Goal: Task Accomplishment & Management: Manage account settings

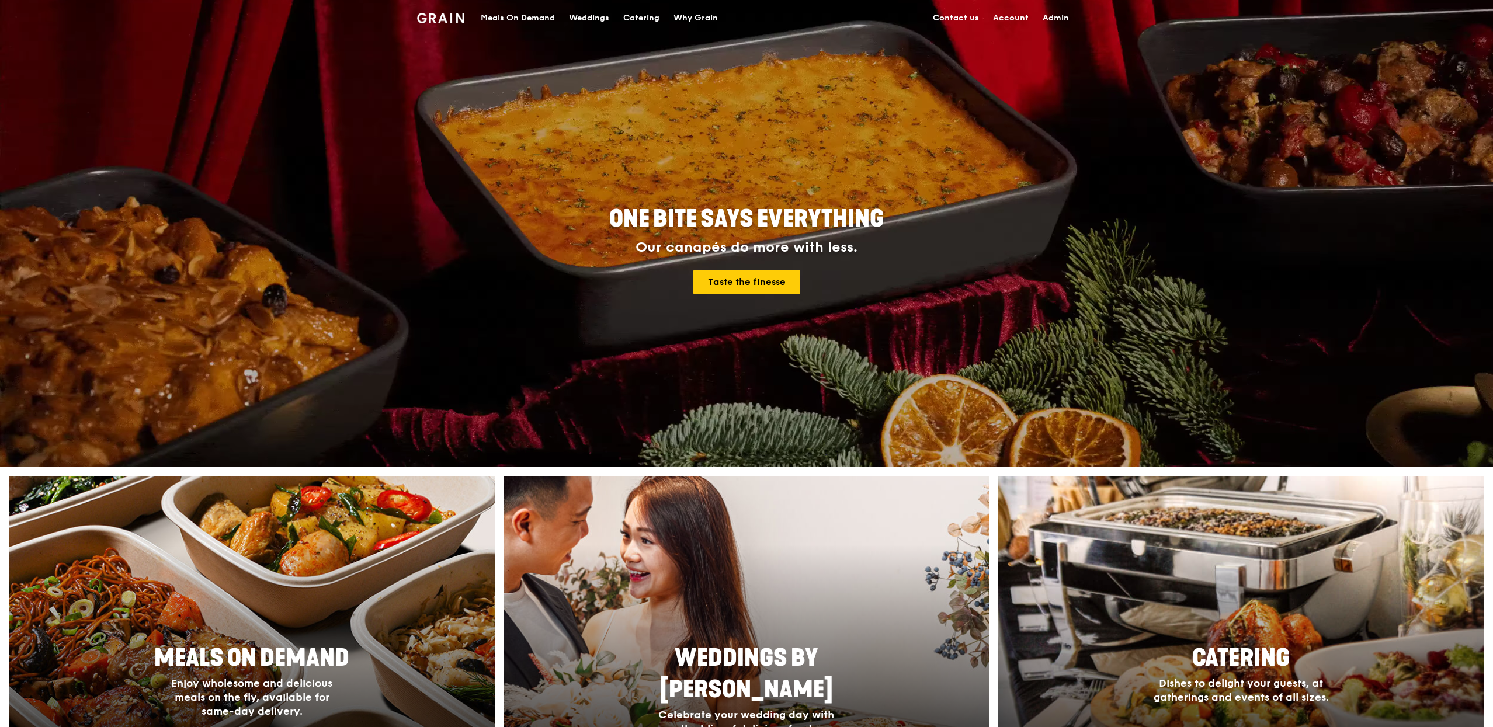
click at [1068, 14] on link "Admin" at bounding box center [1055, 18] width 40 height 35
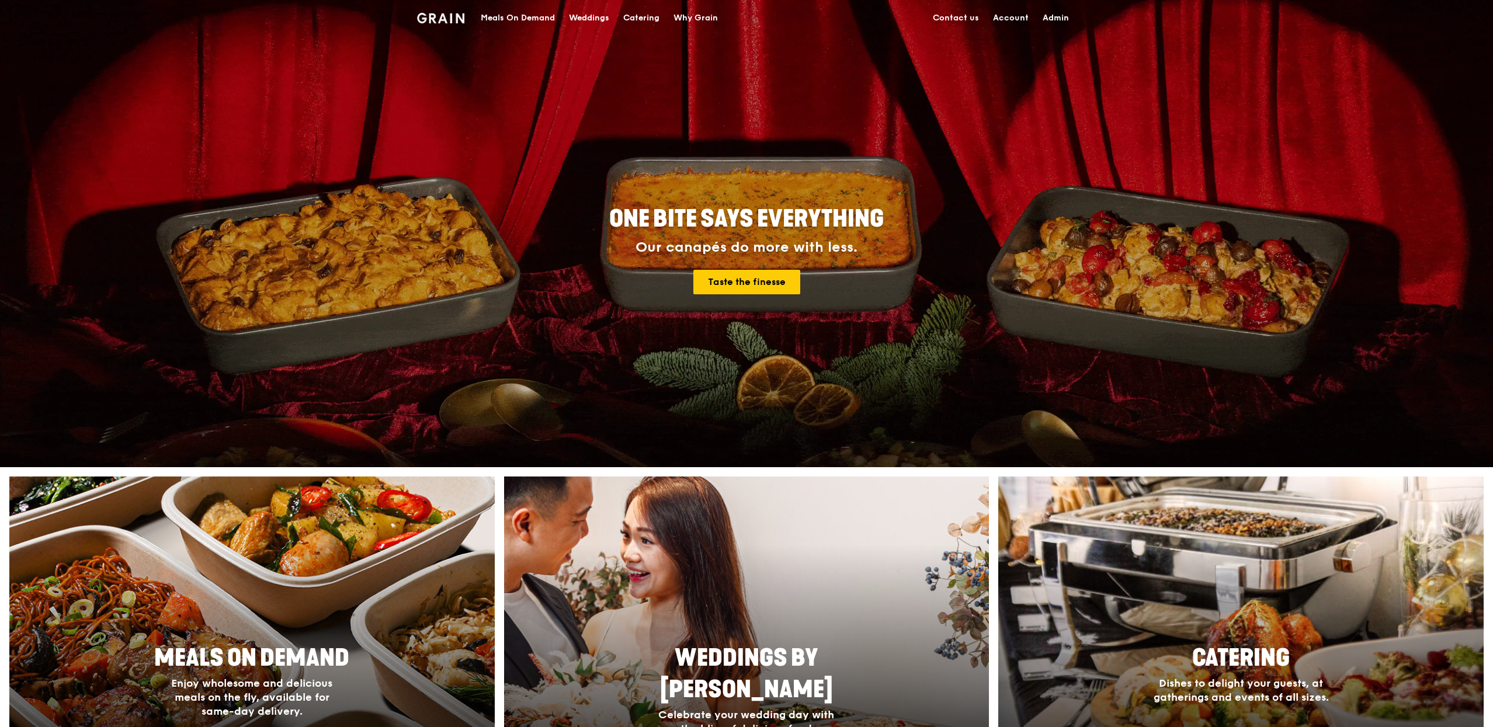
select select "100"
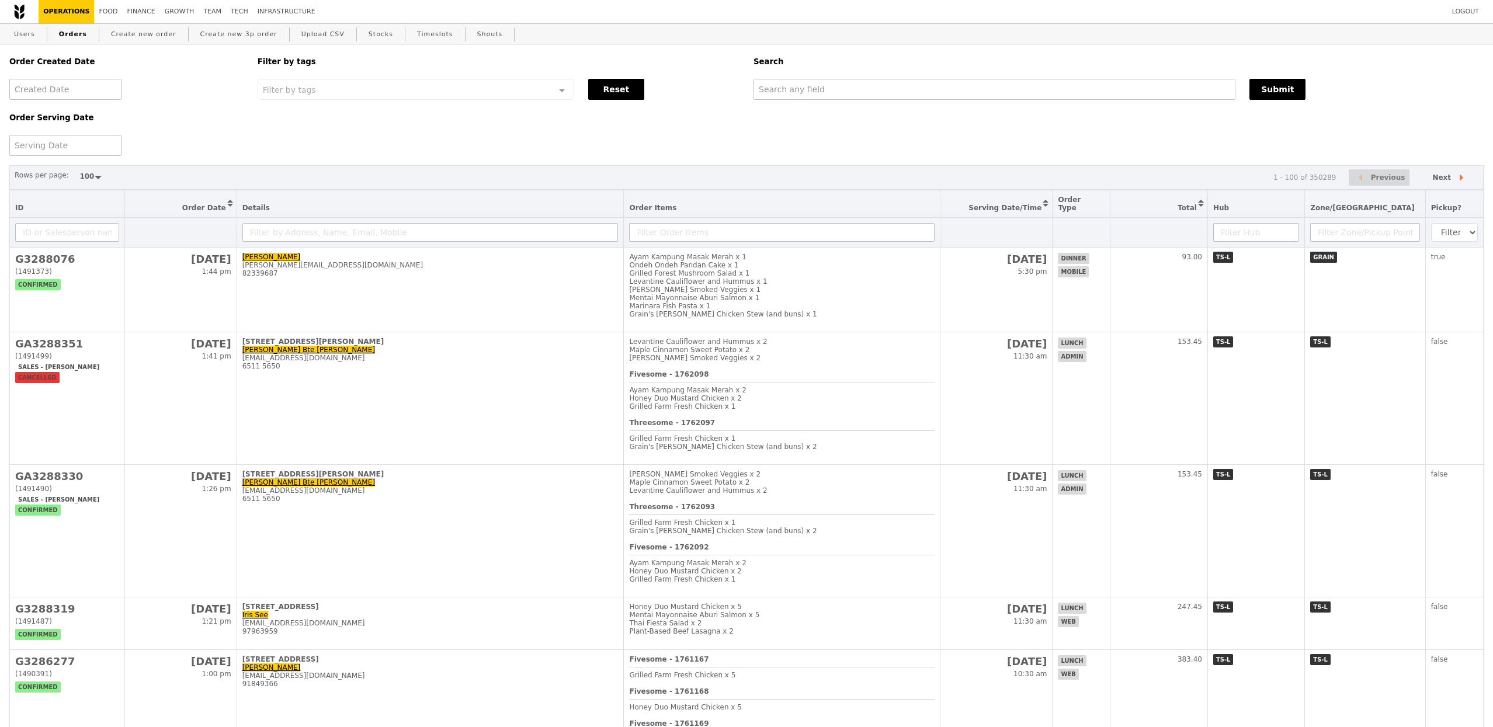
click at [848, 113] on div "Order Created Date Order Serving Date Filter by tags Filter by tags Meal_Plan W…" at bounding box center [746, 100] width 1488 height 112
click at [848, 102] on div "Order Created Date Order Serving Date Filter by tags Filter by tags Meal_Plan W…" at bounding box center [746, 100] width 1488 height 112
click at [847, 95] on input "text" at bounding box center [994, 89] width 482 height 21
paste input "G3284098"
type input "G3284098"
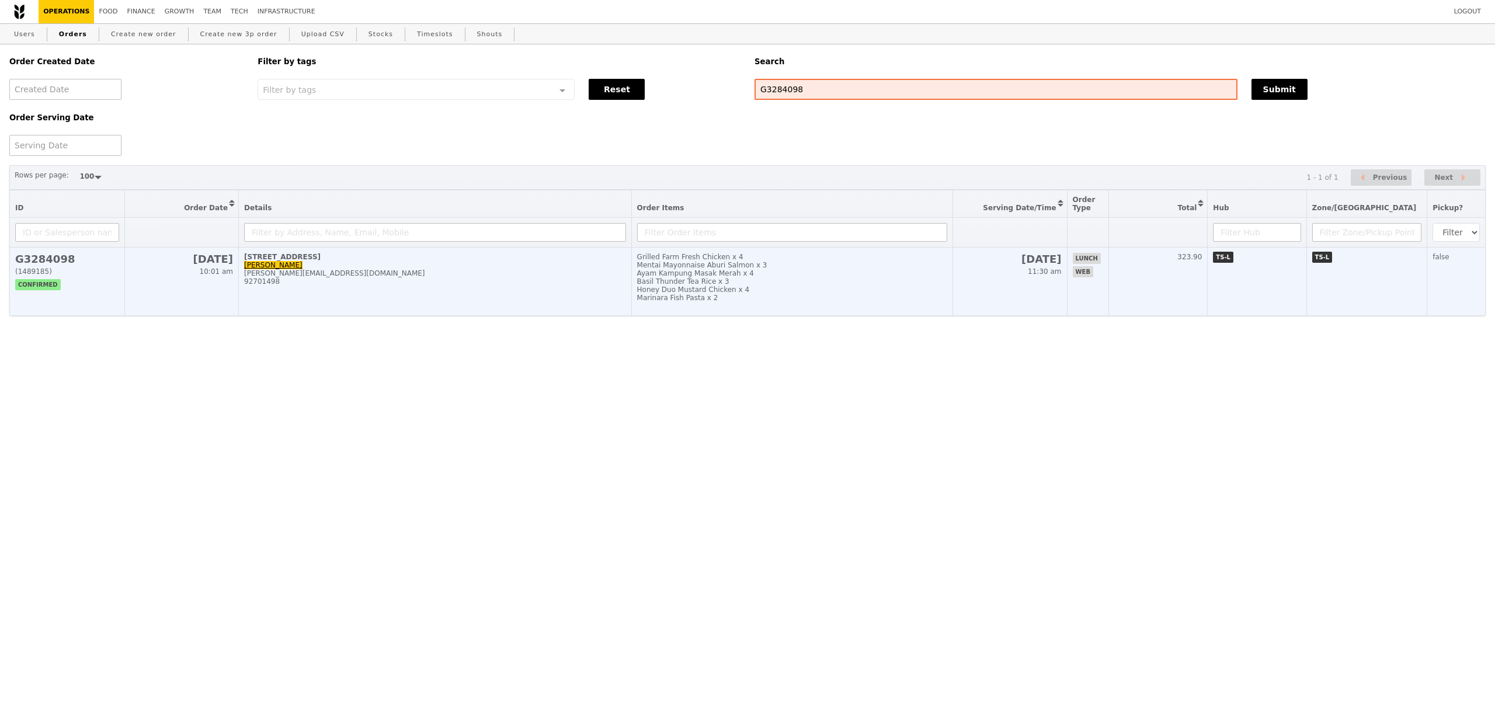
click at [526, 277] on div "[PERSON_NAME][EMAIL_ADDRESS][DOMAIN_NAME]" at bounding box center [435, 273] width 382 height 8
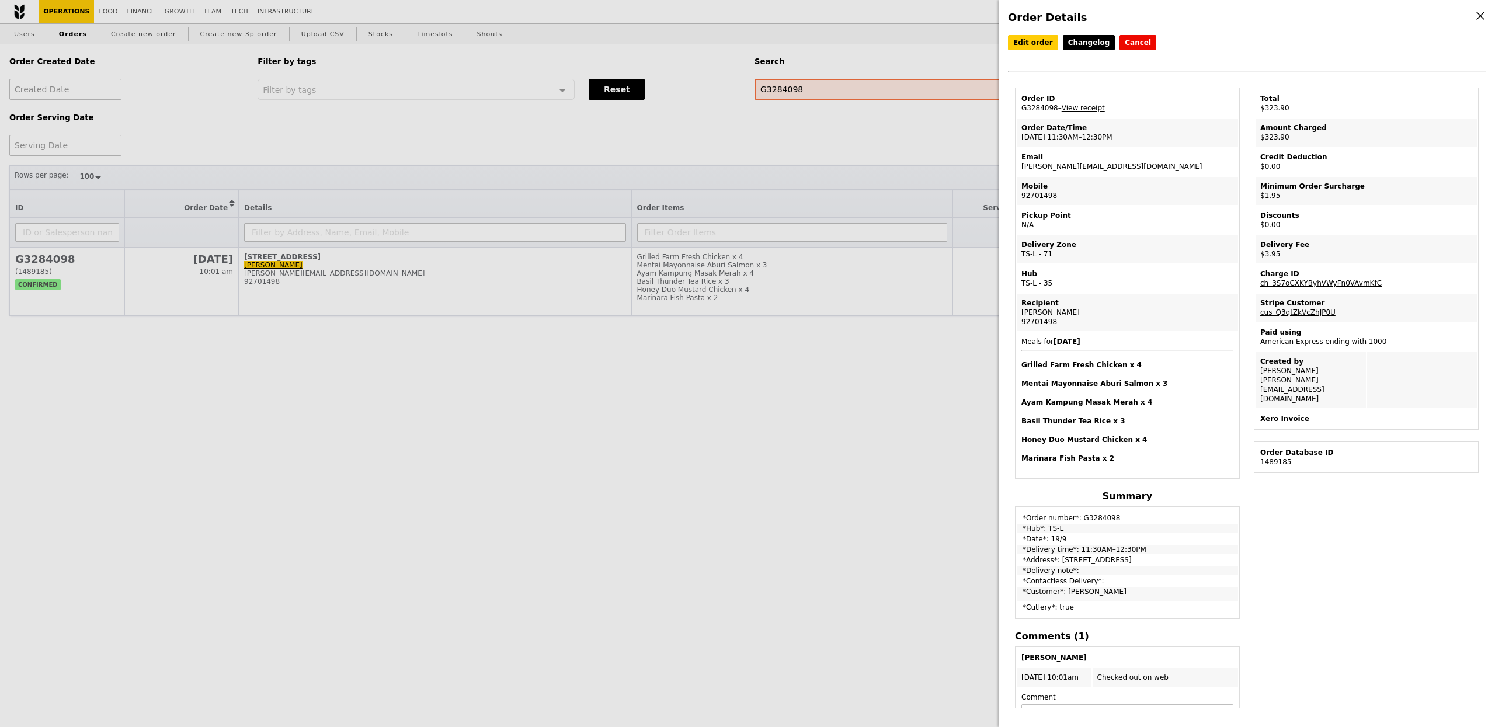
scroll to position [85, 0]
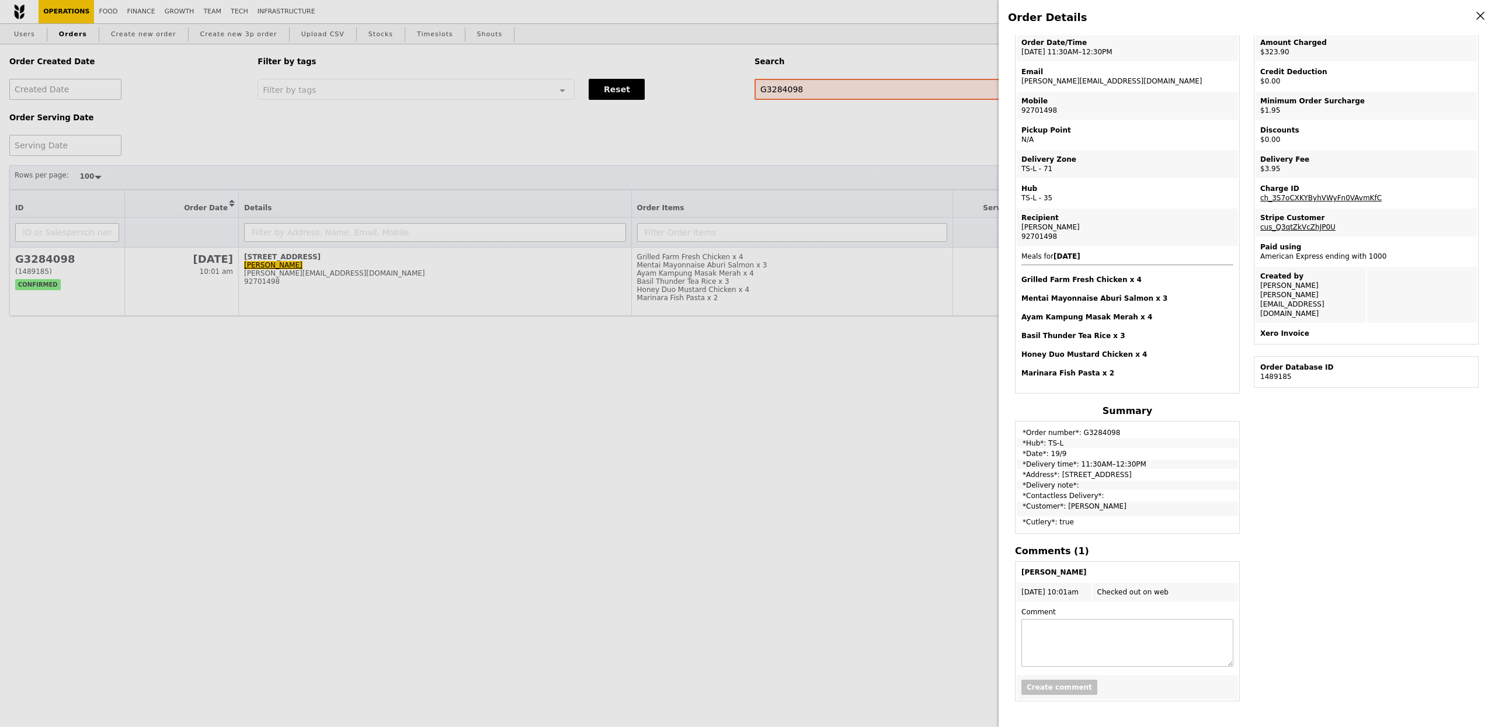
click at [711, 224] on div "Order Details Edit order Changelog Cancel Order ID G3284098 – View receipt Orde…" at bounding box center [747, 363] width 1495 height 727
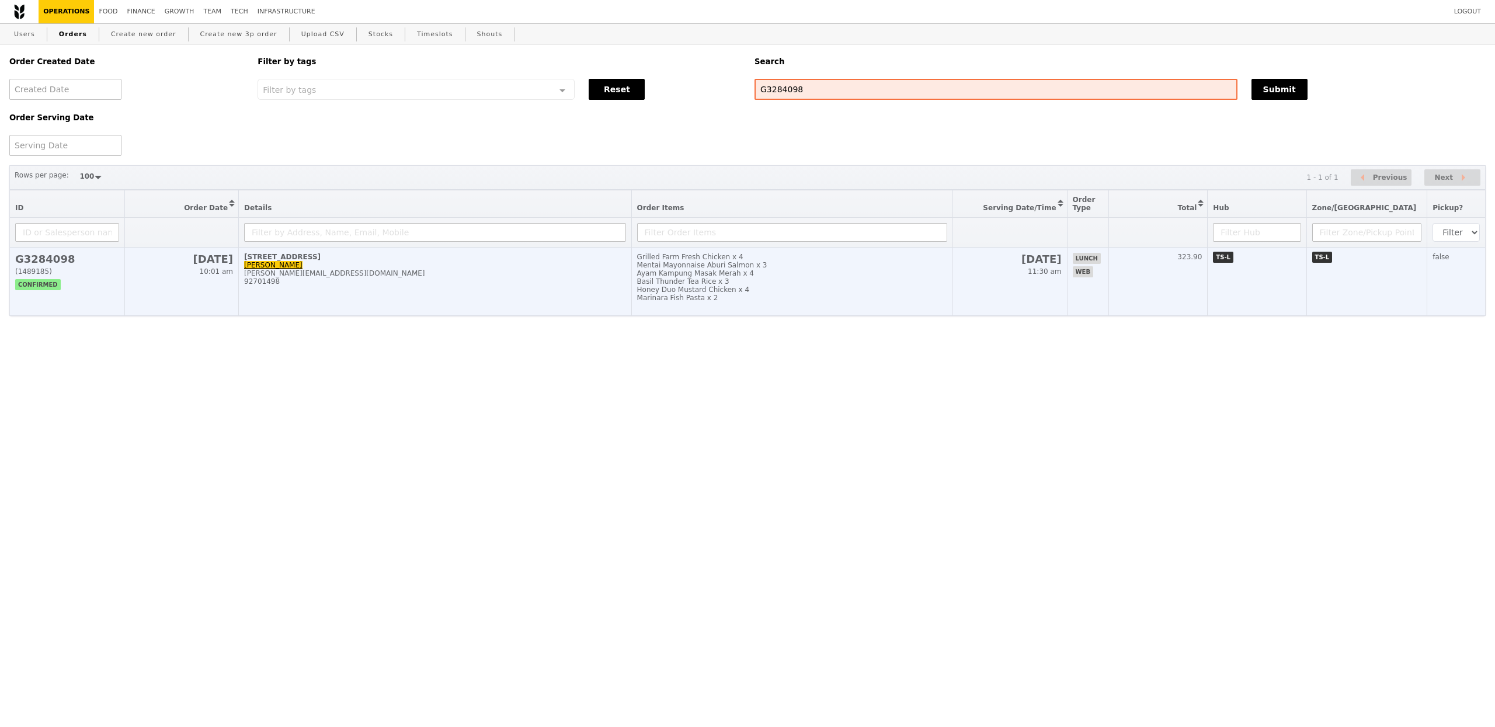
click at [254, 261] on div "[STREET_ADDRESS]" at bounding box center [435, 257] width 382 height 8
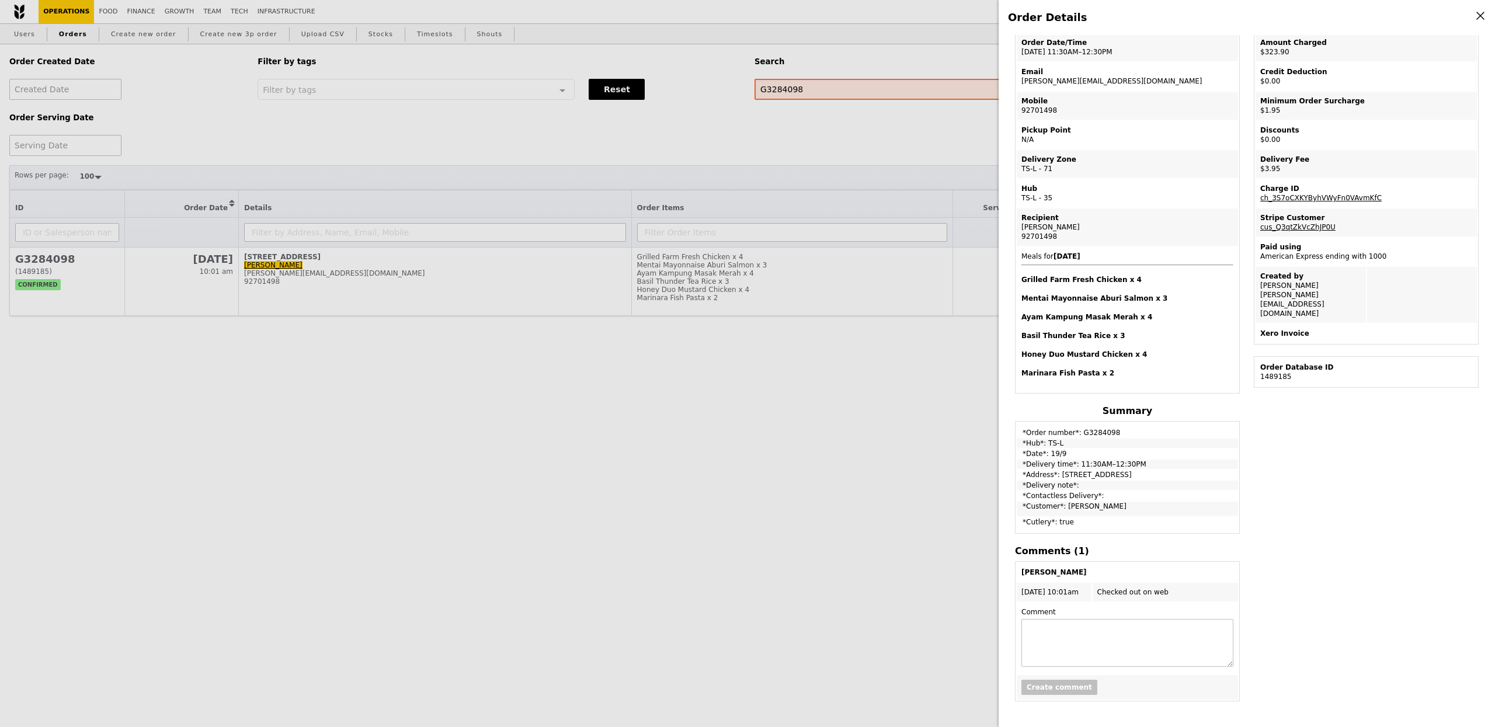
click at [854, 204] on div "Order Details Edit order Changelog Cancel Order ID G3284098 – View receipt Orde…" at bounding box center [747, 363] width 1495 height 727
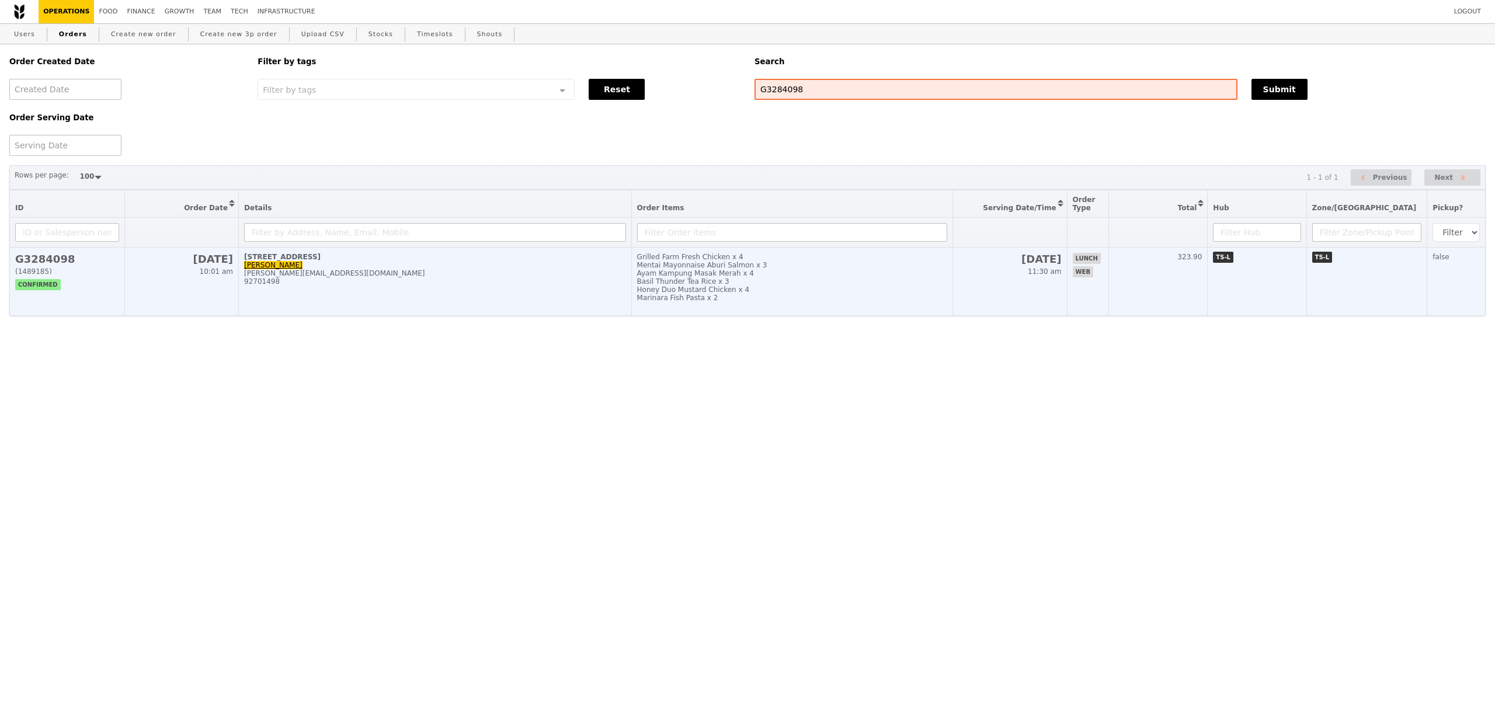
click at [567, 286] on div "92701498" at bounding box center [435, 281] width 382 height 8
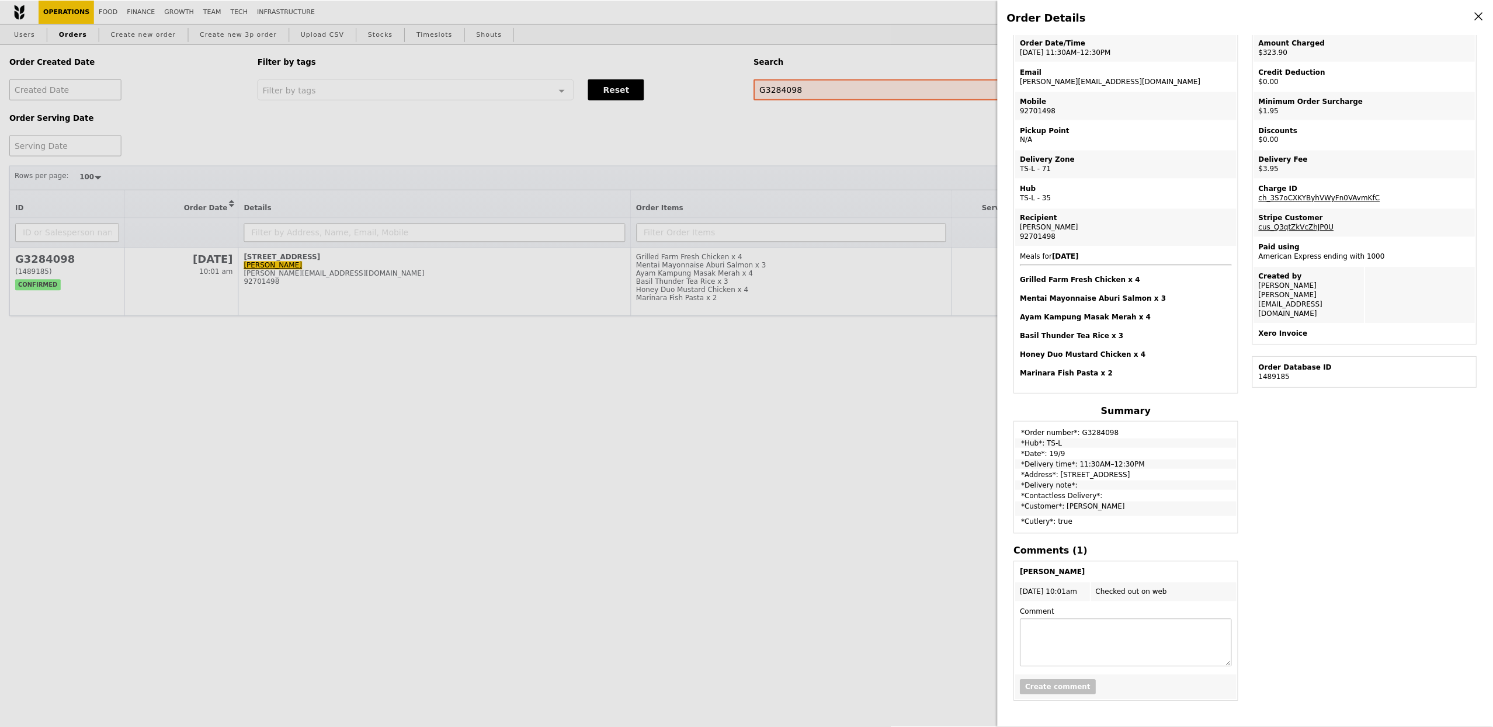
scroll to position [0, 0]
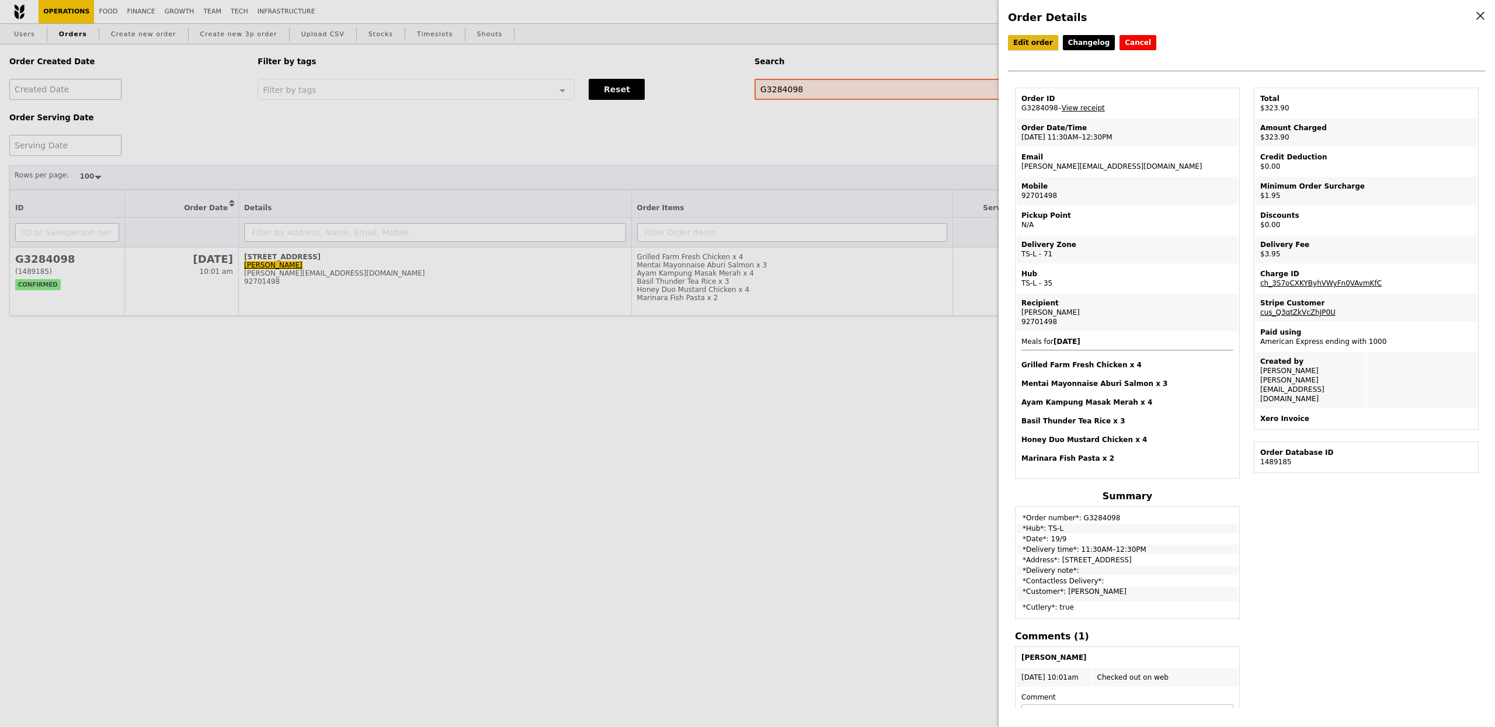
click at [1028, 46] on link "Edit order" at bounding box center [1033, 42] width 50 height 15
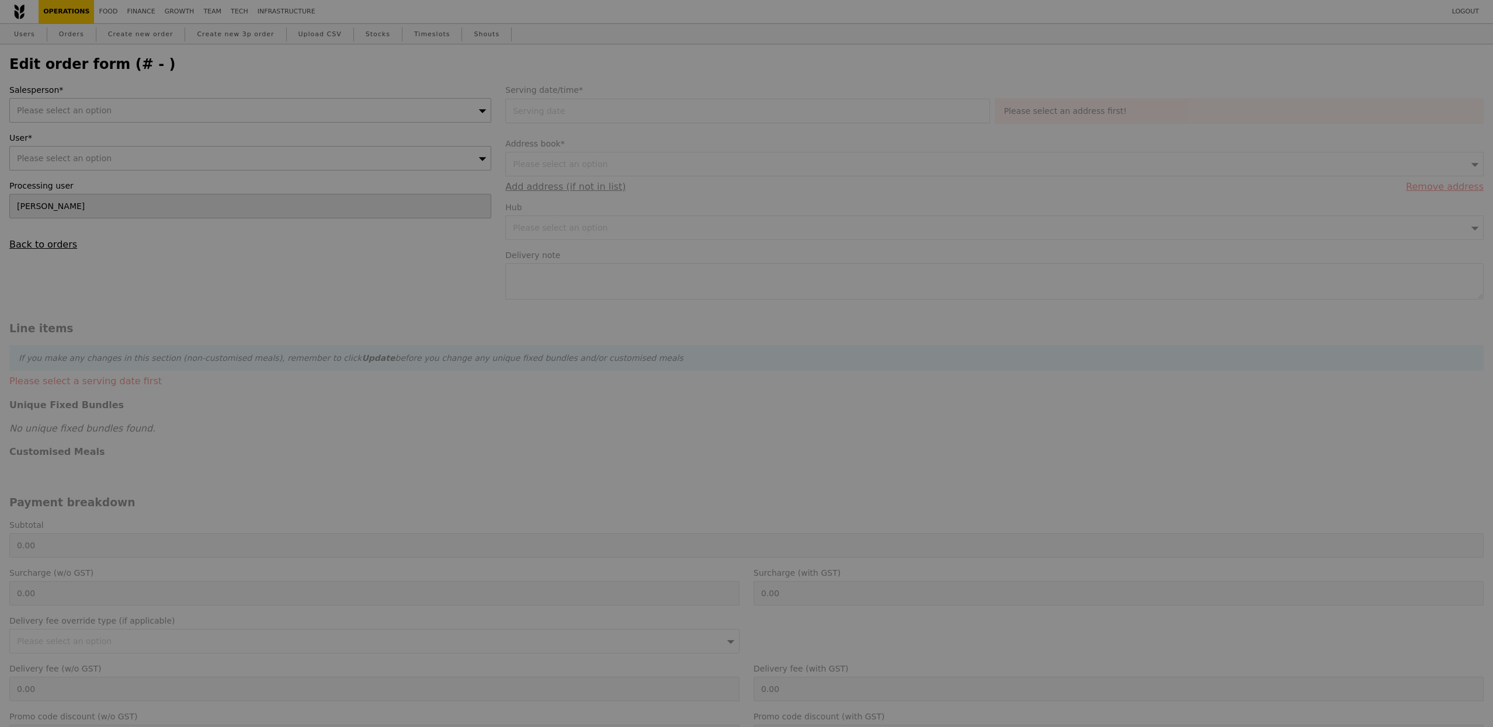
type input "[DATE]"
type input "318.00"
type input "1.79"
type input "1.95"
type input "2.71"
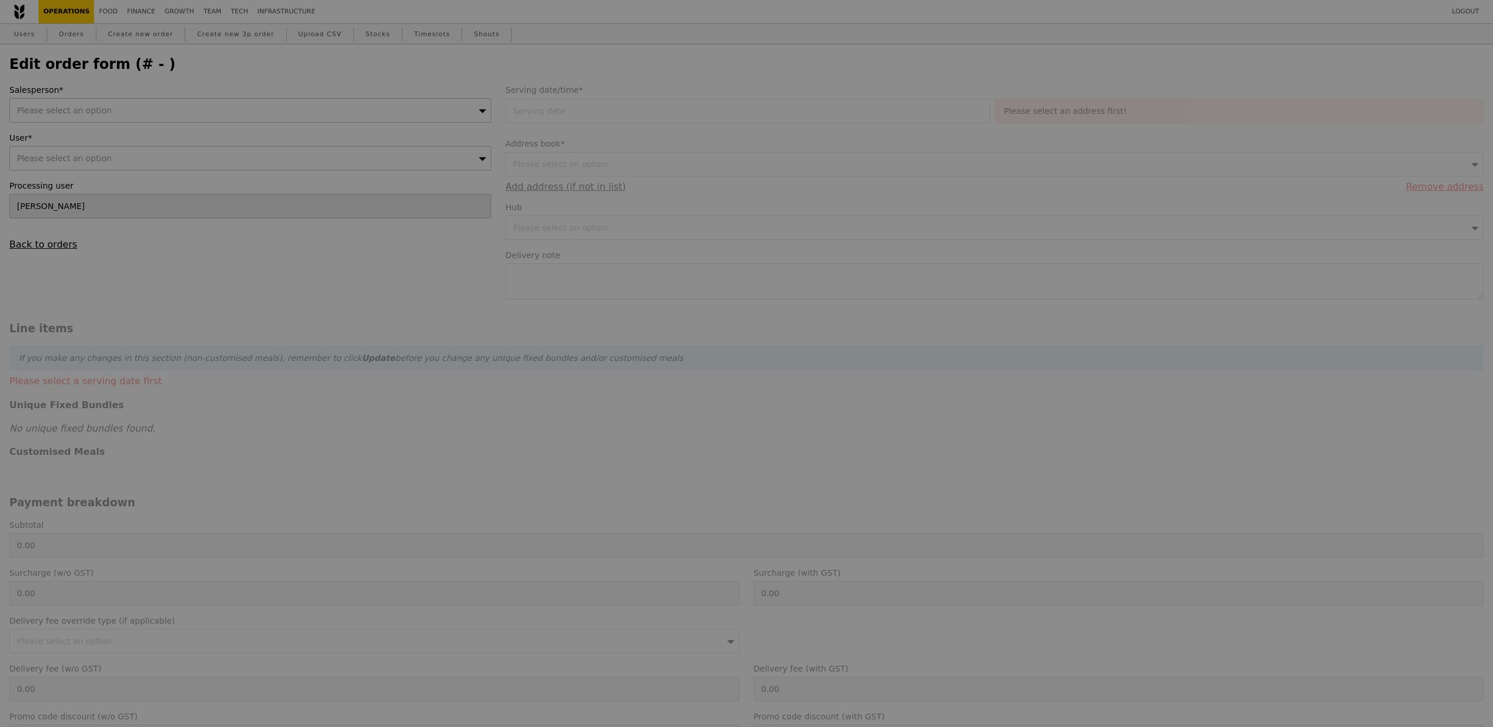
type input "2.95"
type input "322.90"
type input "Loading..."
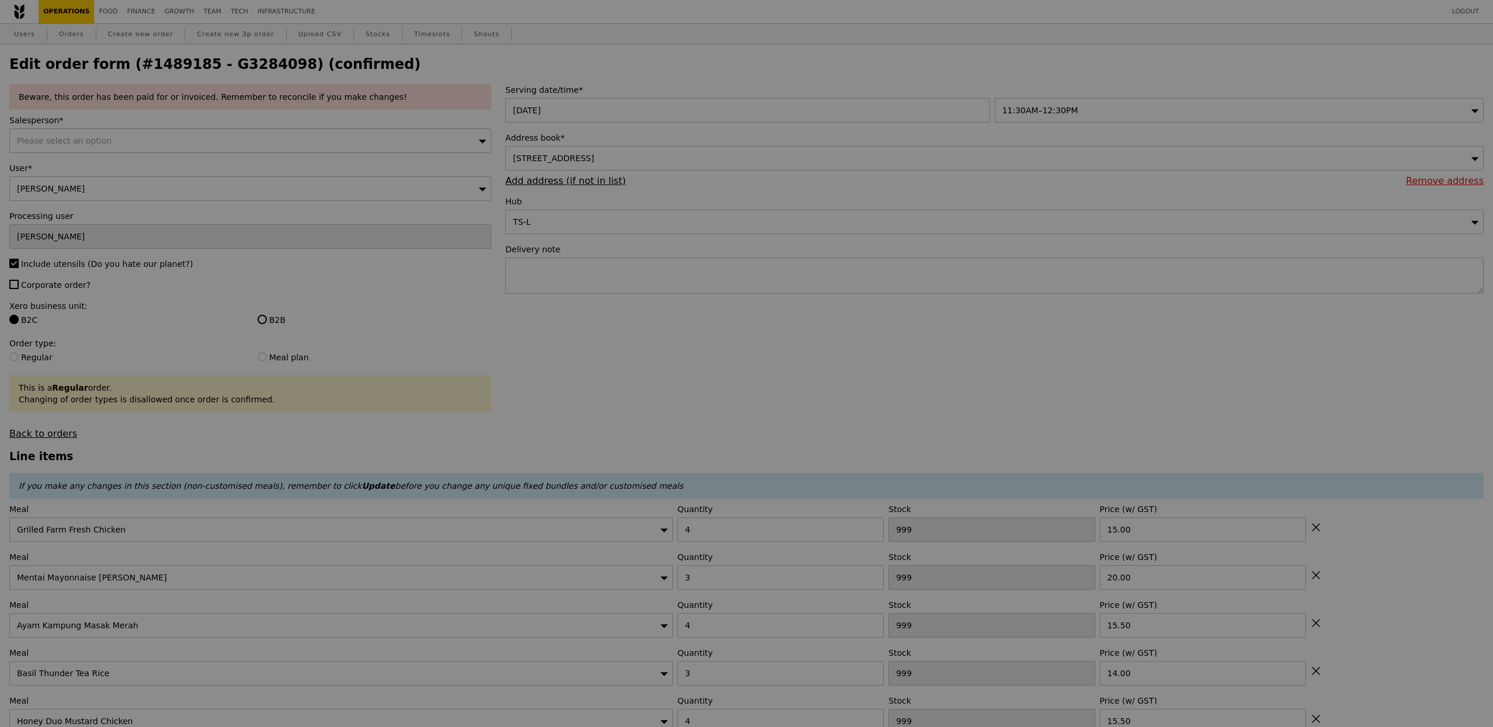
type input "476"
type input "484"
type input "487"
type input "483"
type input "485"
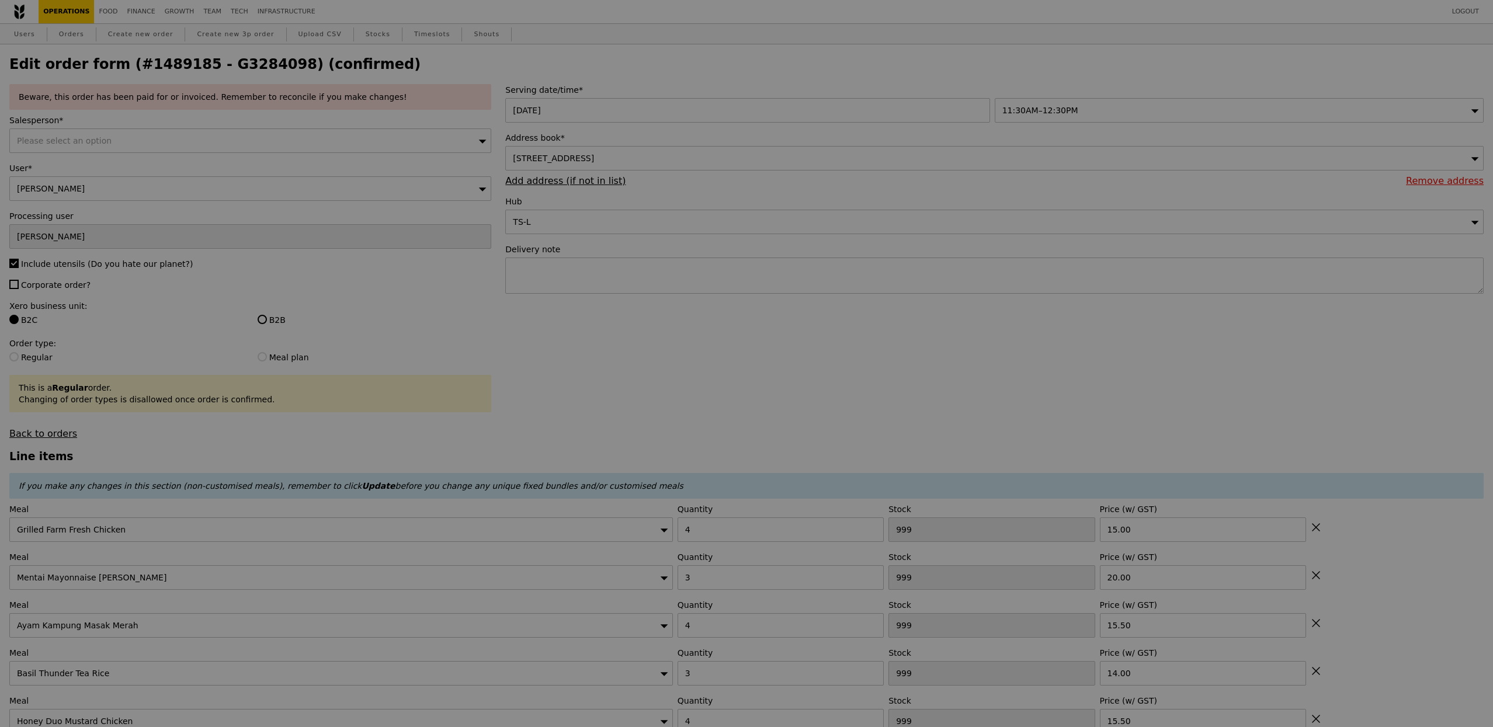
type input "493"
type input "Update"
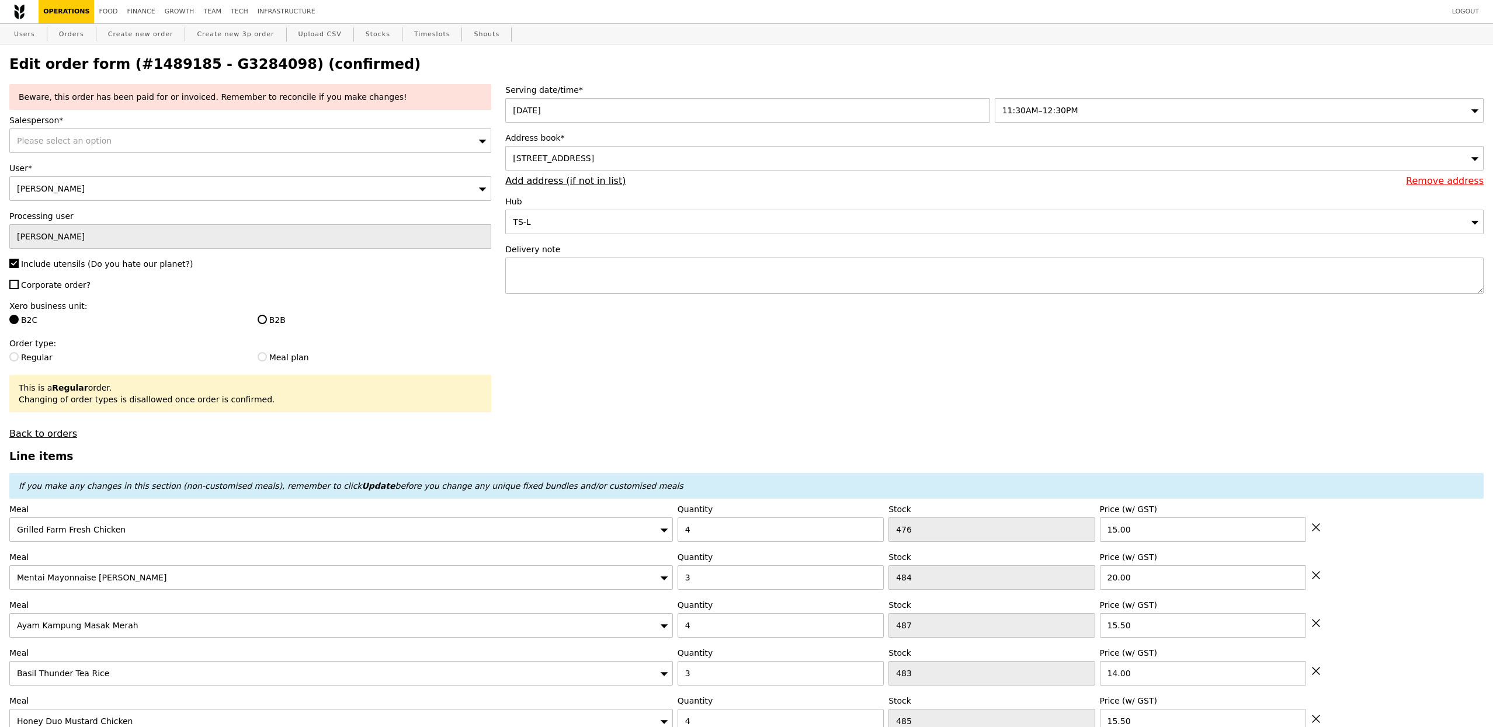
click at [40, 286] on span "Corporate order?" at bounding box center [55, 284] width 69 height 9
click at [19, 286] on input "Corporate order?" at bounding box center [13, 284] width 9 height 9
checkbox input "true"
click at [84, 141] on span "Please select an option" at bounding box center [64, 140] width 95 height 9
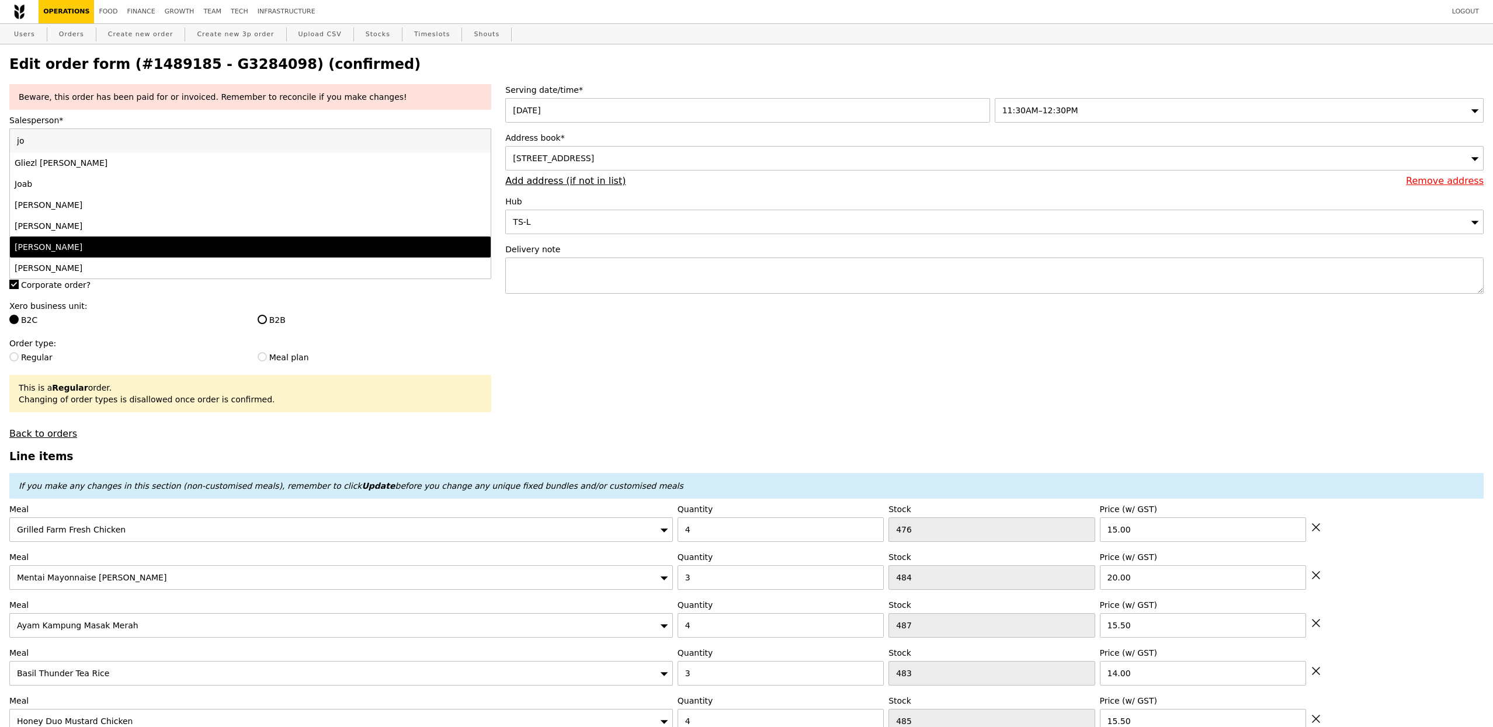
type input "jo"
click at [68, 240] on li "[PERSON_NAME]" at bounding box center [250, 247] width 481 height 21
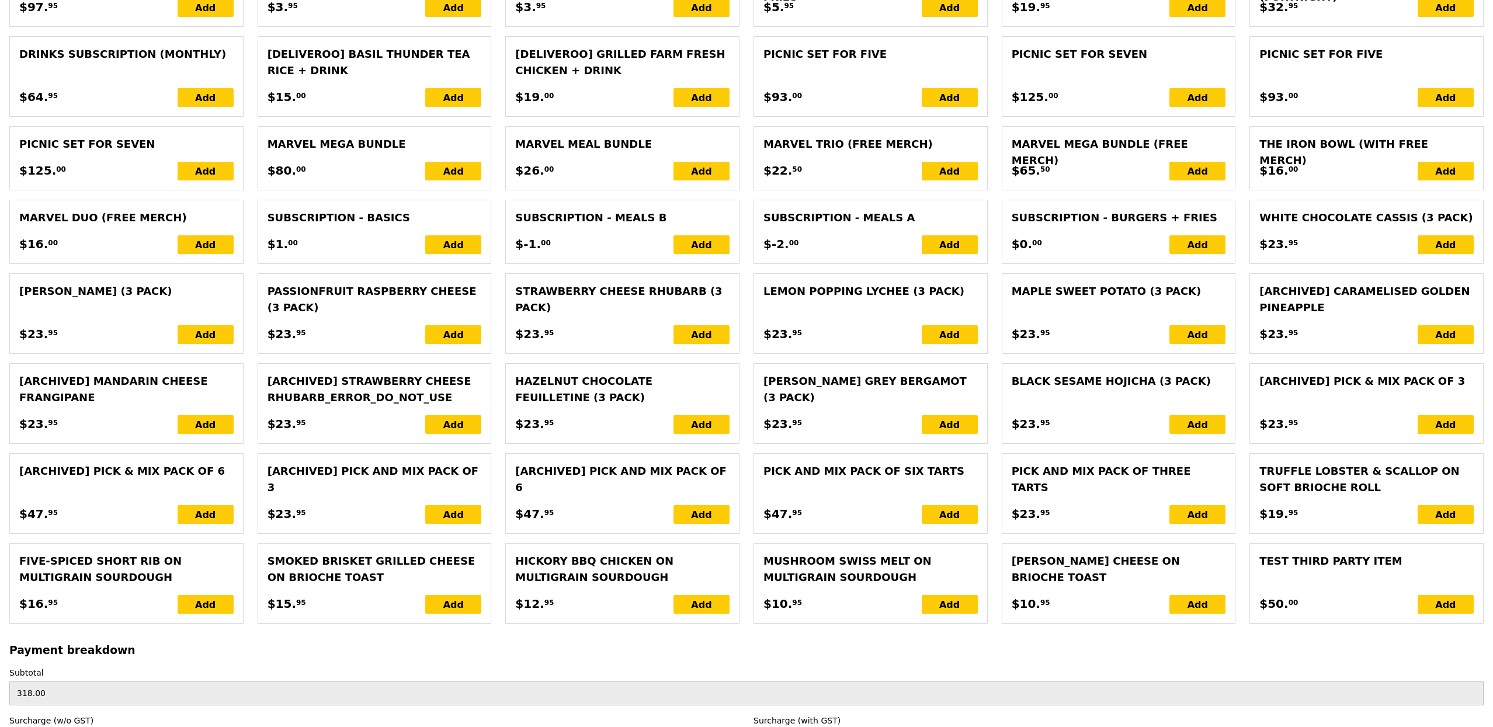
scroll to position [2500, 0]
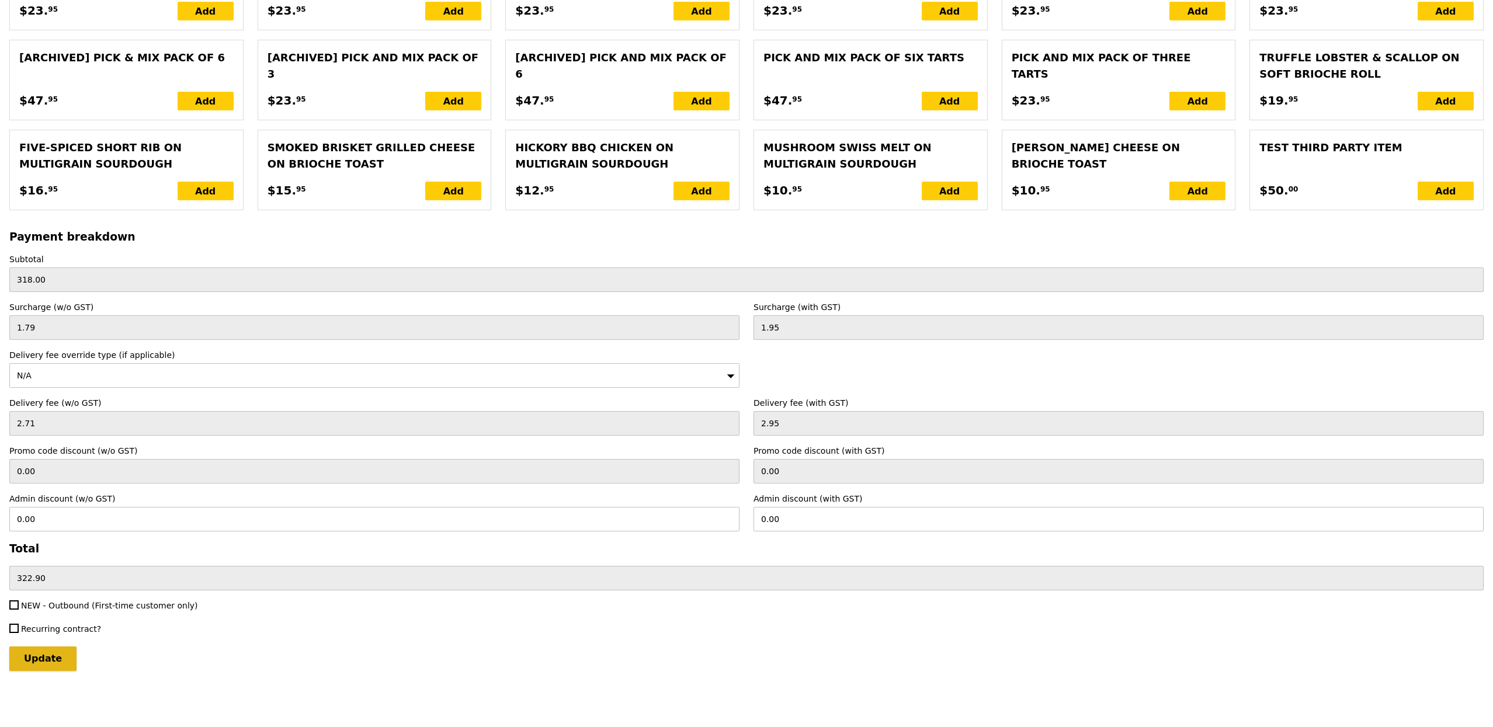
click at [55, 659] on input "Update" at bounding box center [42, 658] width 67 height 25
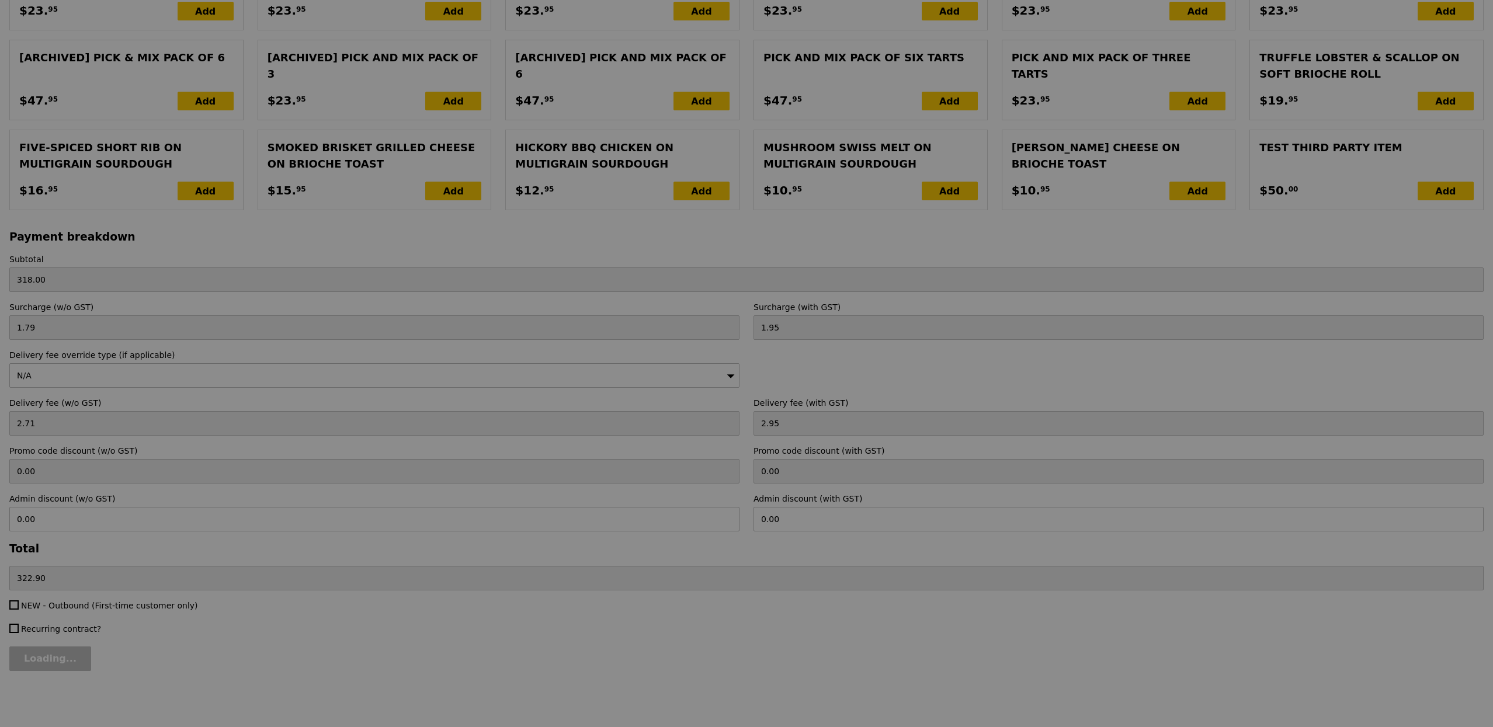
type input "Loading..."
type input "3.62"
type input "3.95"
type input "323.90"
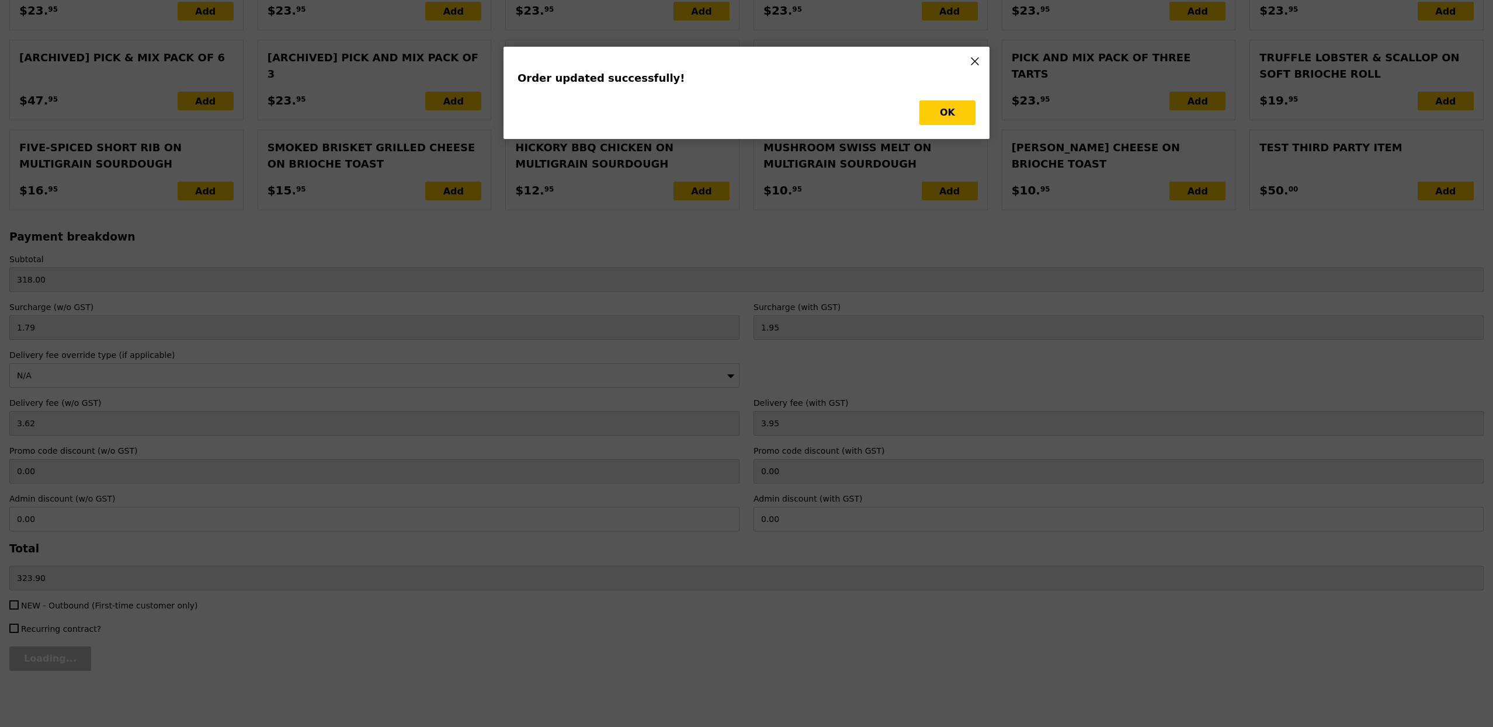
type input "Update"
